Goal: Task Accomplishment & Management: Use online tool/utility

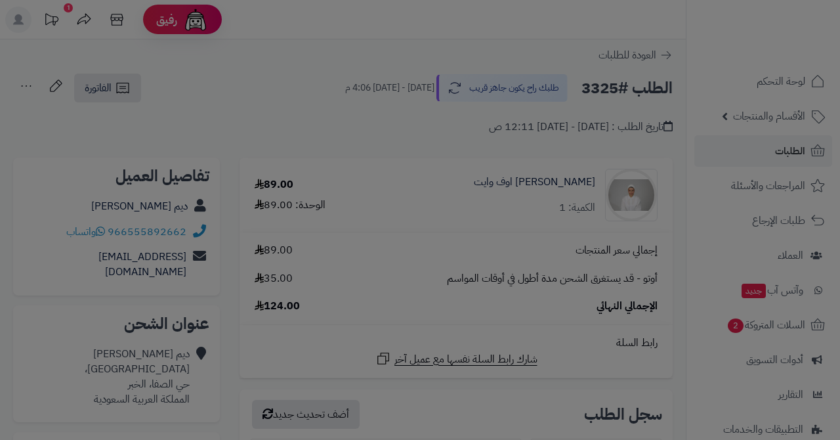
select select "***"
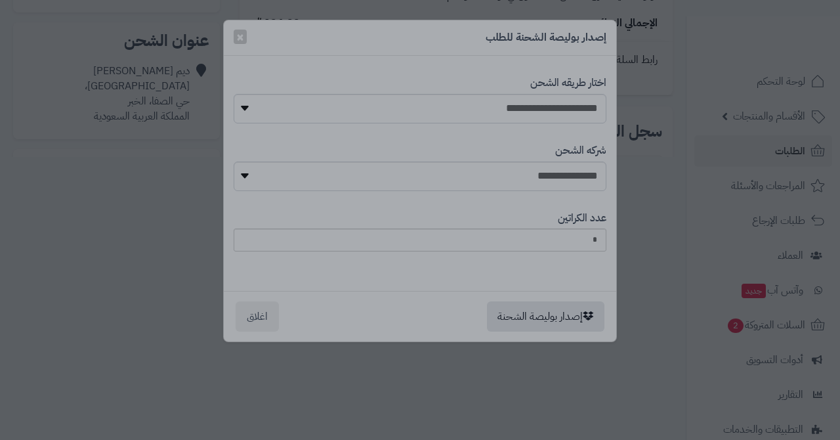
click at [308, 44] on div at bounding box center [420, 220] width 840 height 440
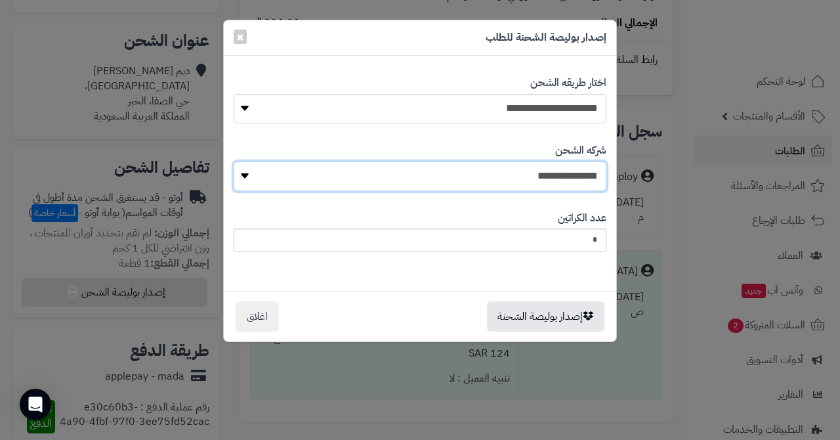
select select "****"
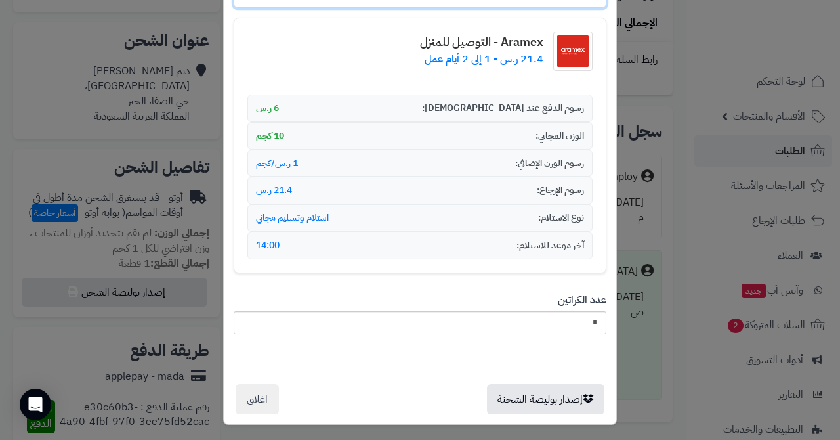
scroll to position [182, 0]
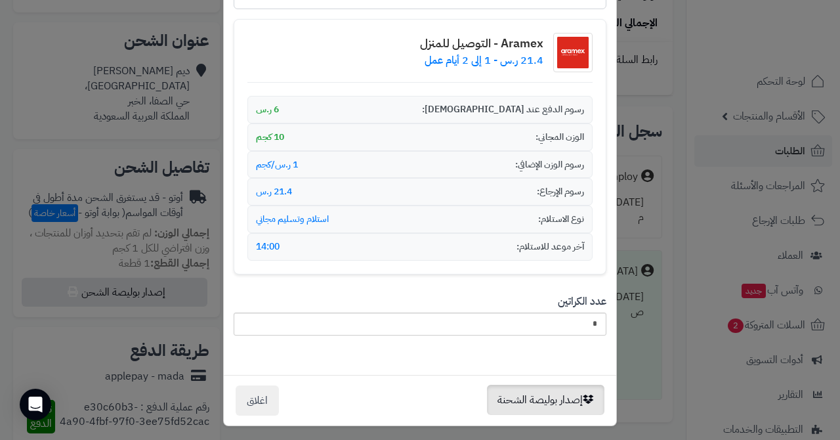
click at [538, 397] on button "إصدار بوليصة الشحنة" at bounding box center [545, 400] width 117 height 30
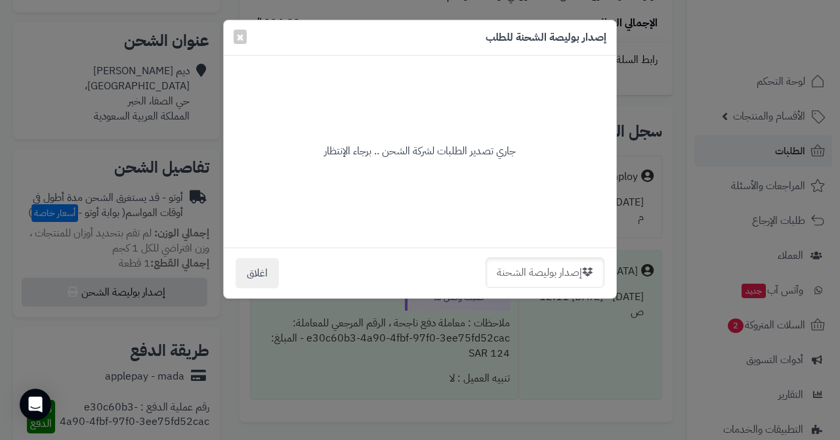
scroll to position [0, 0]
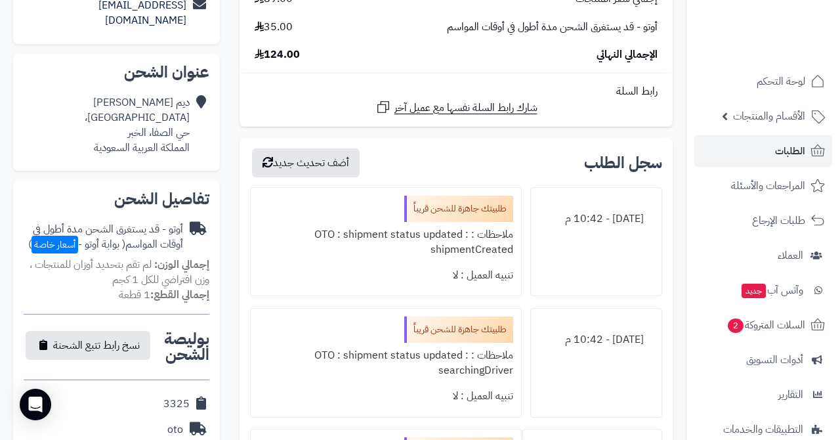
scroll to position [275, 0]
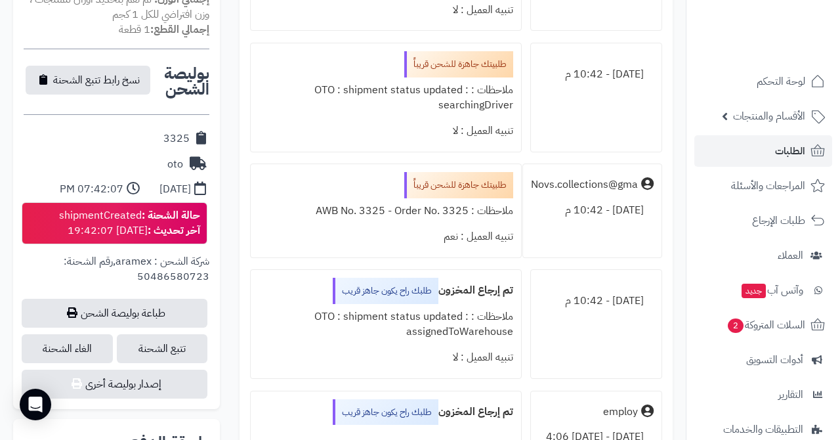
scroll to position [656, 0]
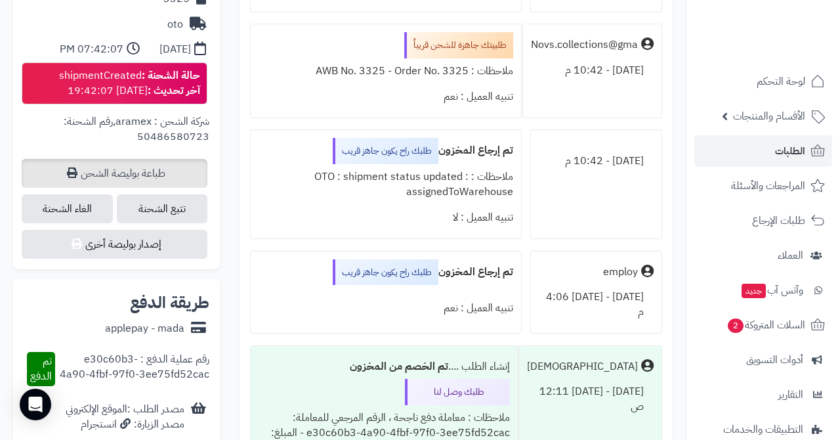
click at [135, 164] on link "طباعة بوليصة الشحن" at bounding box center [115, 173] width 186 height 29
click at [156, 165] on link "طباعة بوليصة الشحن" at bounding box center [115, 173] width 186 height 29
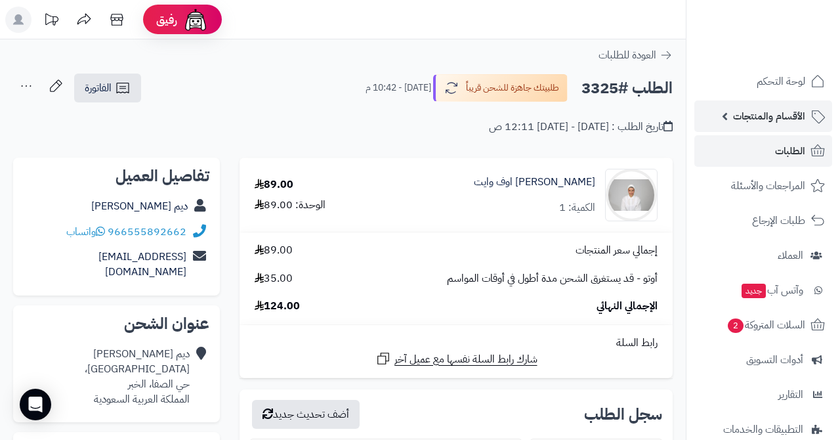
scroll to position [0, 0]
click at [774, 151] on link "الطلبات" at bounding box center [763, 151] width 138 height 32
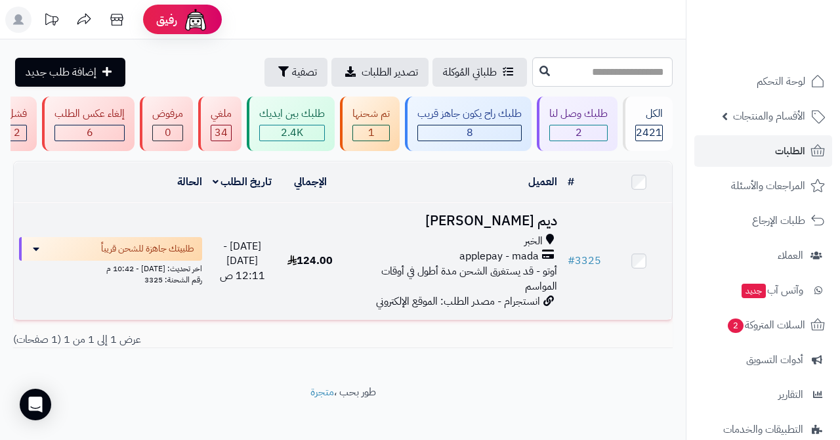
click at [512, 225] on h3 "ديم [PERSON_NAME]" at bounding box center [453, 220] width 209 height 15
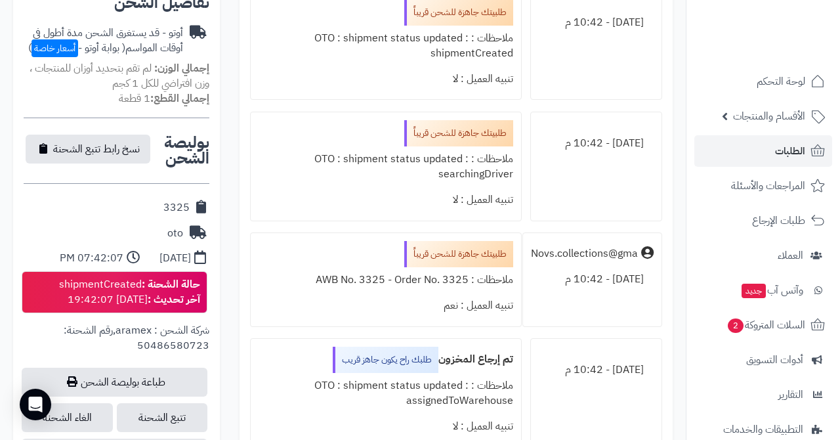
scroll to position [522, 0]
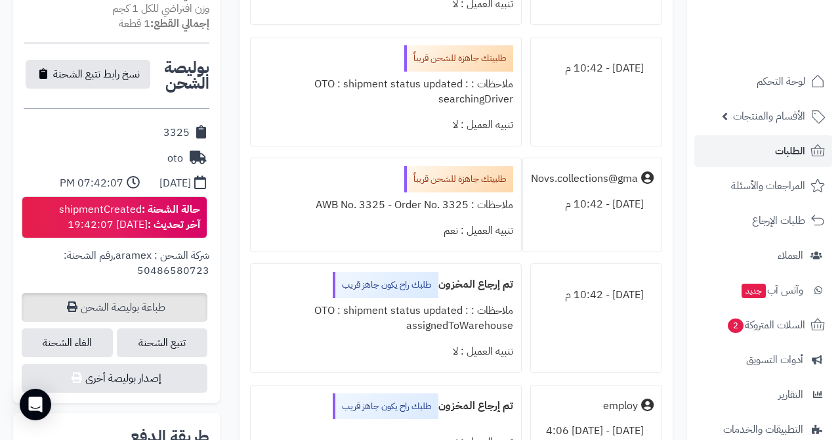
click at [122, 297] on link "طباعة بوليصة الشحن" at bounding box center [115, 307] width 186 height 29
